Goal: Task Accomplishment & Management: Manage account settings

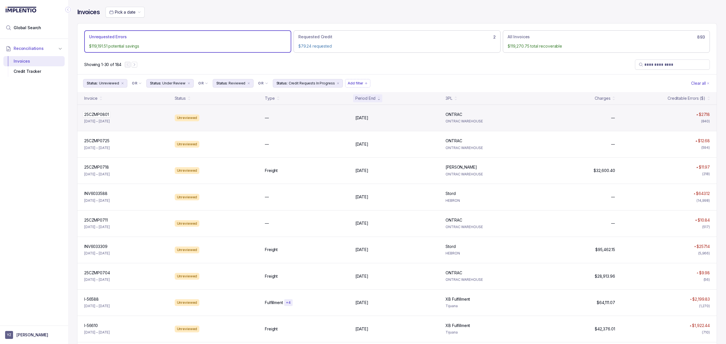
click at [100, 115] on p "25CZMP0801" at bounding box center [97, 114] width 28 height 6
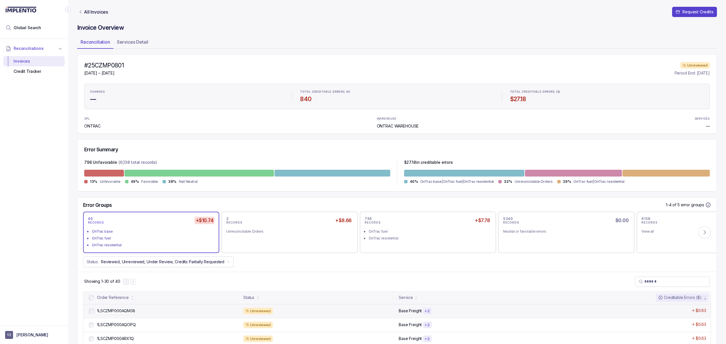
click at [124, 313] on p "1LSCZMP000AQM38" at bounding box center [116, 311] width 41 height 6
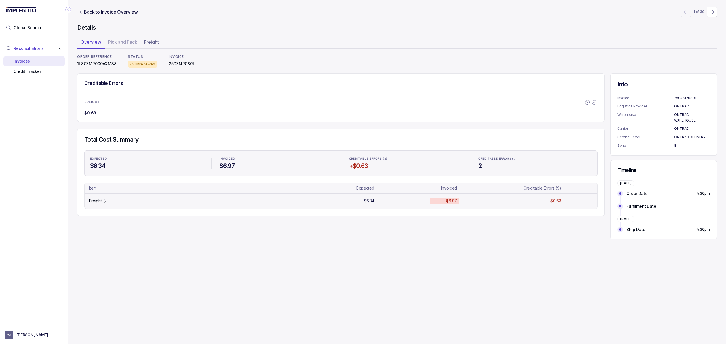
click at [100, 202] on p "Freight" at bounding box center [95, 201] width 13 height 6
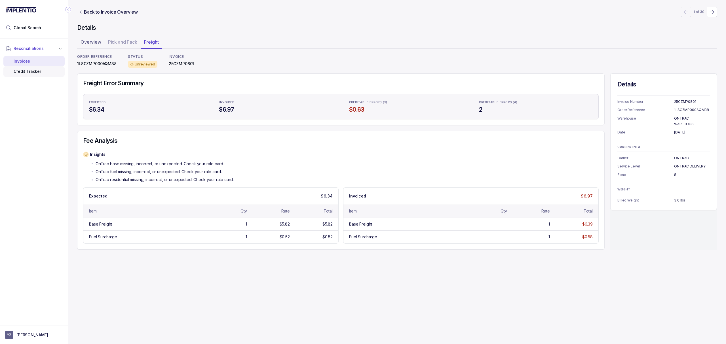
click at [38, 74] on div "Credit Tracker" at bounding box center [34, 71] width 52 height 10
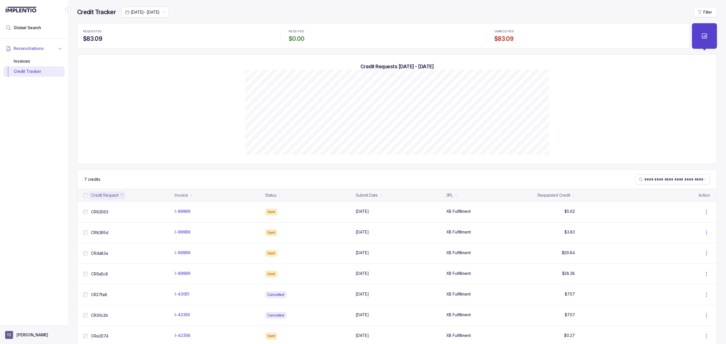
click at [39, 332] on p "[PERSON_NAME]" at bounding box center [32, 335] width 32 height 6
click at [38, 326] on p "Logout" at bounding box center [37, 323] width 47 height 6
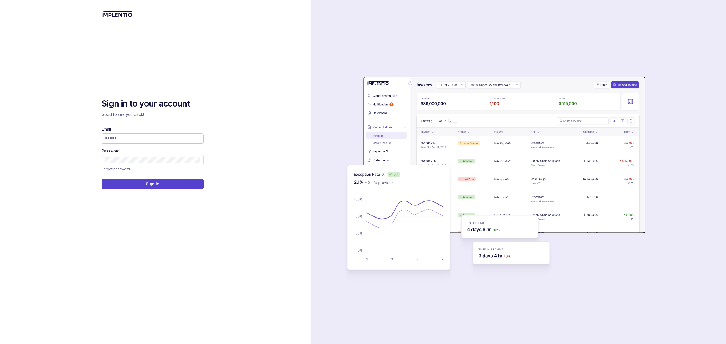
click at [132, 139] on input "Email" at bounding box center [152, 139] width 95 height 6
type input "**********"
